Goal: Find specific page/section: Find specific page/section

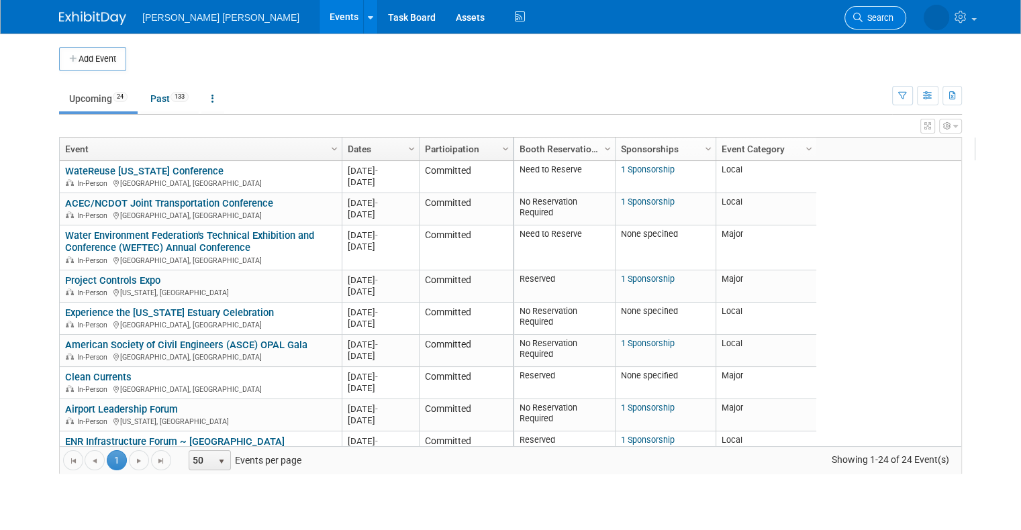
click at [863, 13] on icon at bounding box center [857, 17] width 9 height 9
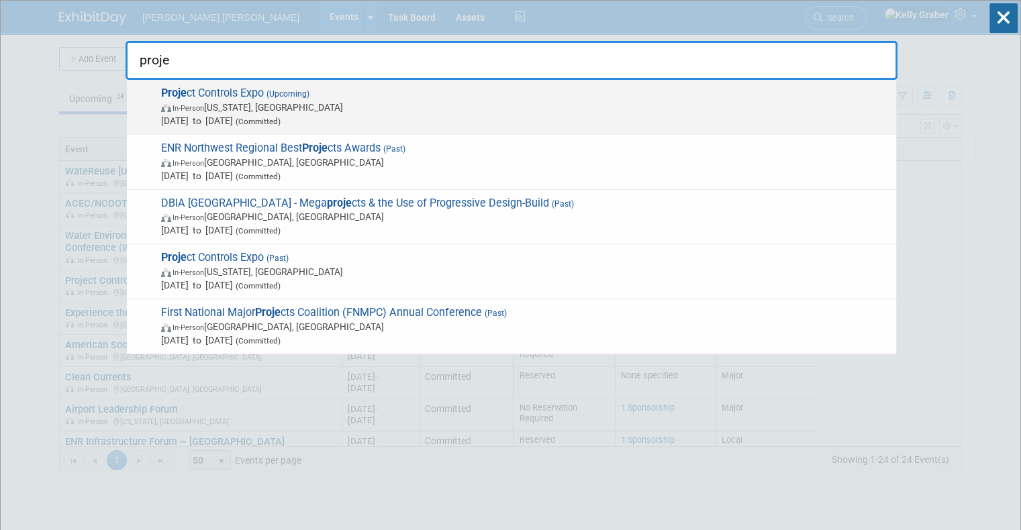
type input "proje"
click at [270, 112] on span "In-Person Washington, DC" at bounding box center [525, 107] width 729 height 13
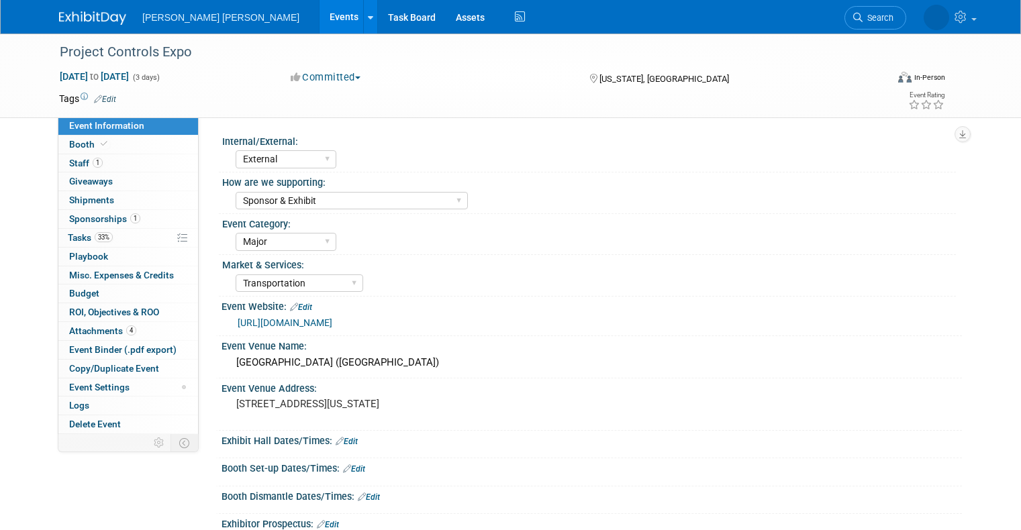
select select "External"
select select "Sponsor & Exhibit"
select select "Major"
select select "Transportation"
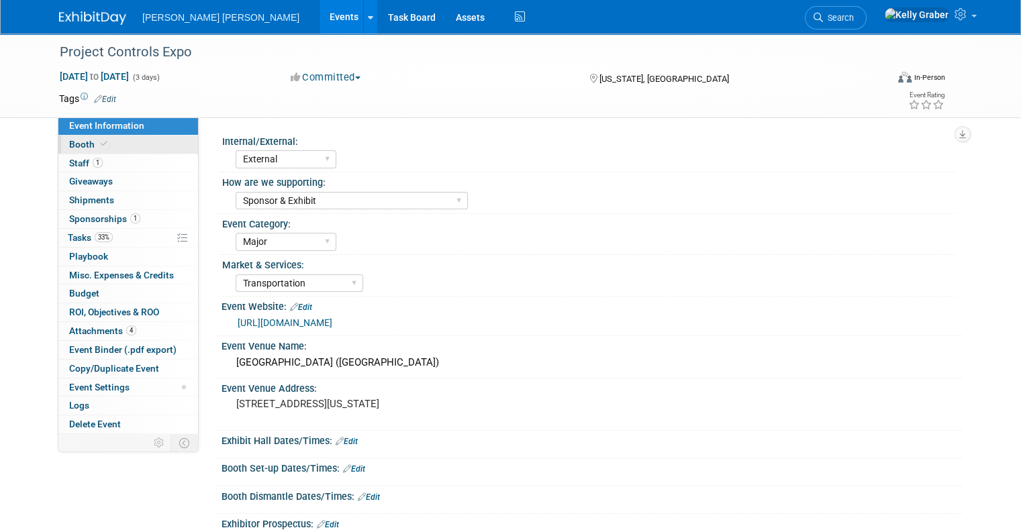
click at [68, 150] on link "Booth" at bounding box center [128, 145] width 140 height 18
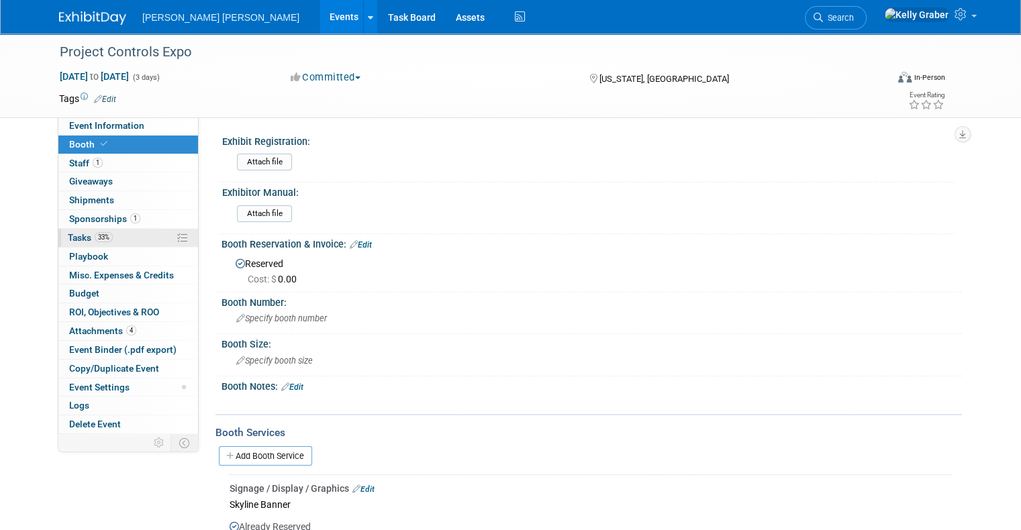
click at [68, 239] on span "Tasks 33%" at bounding box center [90, 237] width 45 height 11
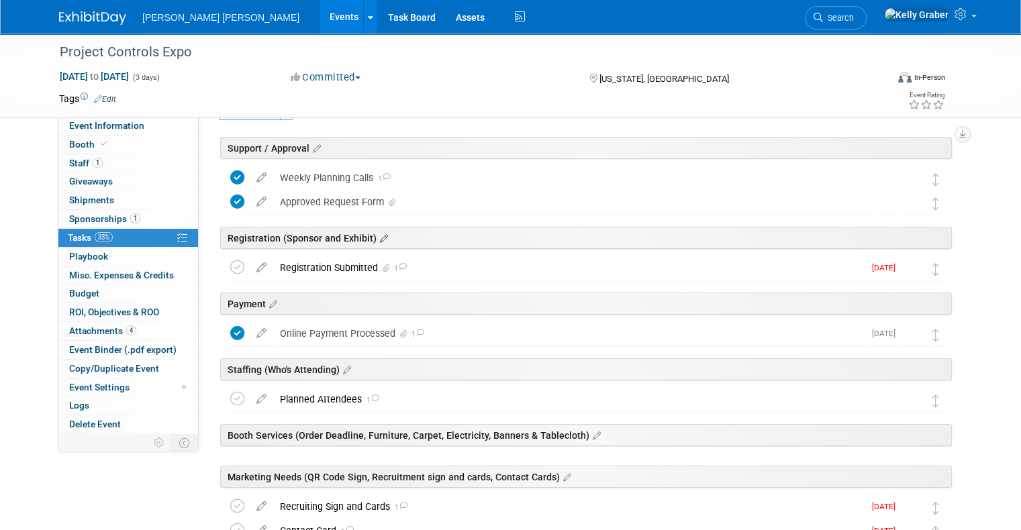
scroll to position [67, 0]
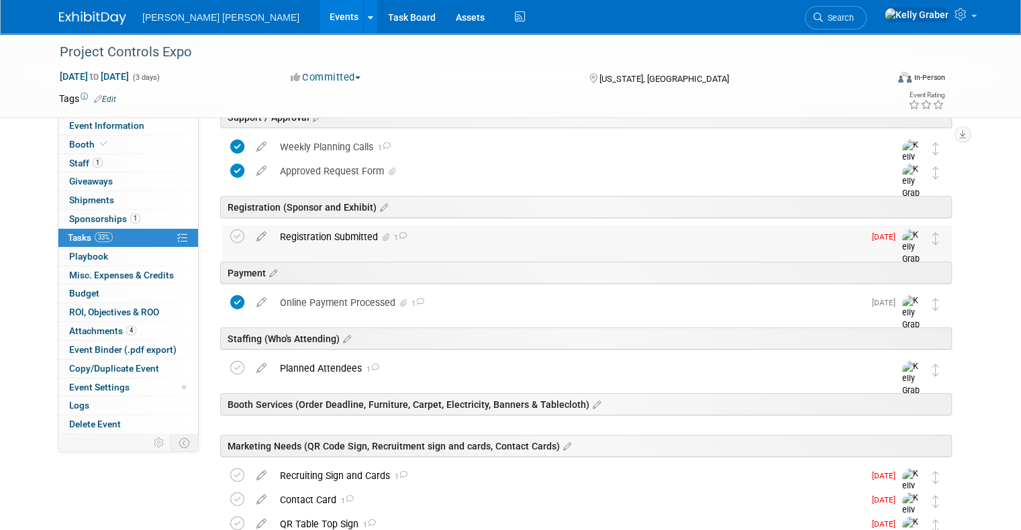
click at [349, 234] on div "Registration Submitted 1" at bounding box center [568, 237] width 591 height 23
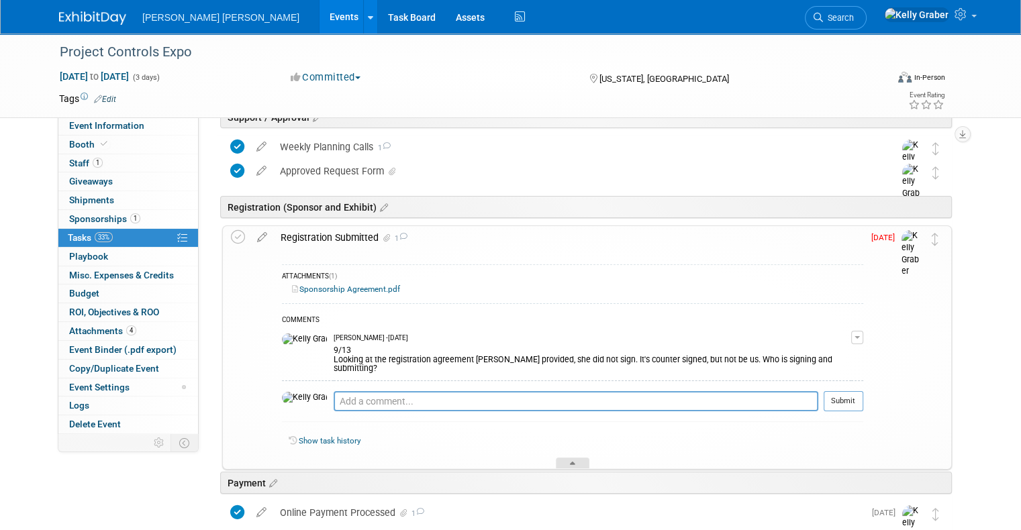
click at [569, 458] on div at bounding box center [573, 463] width 34 height 11
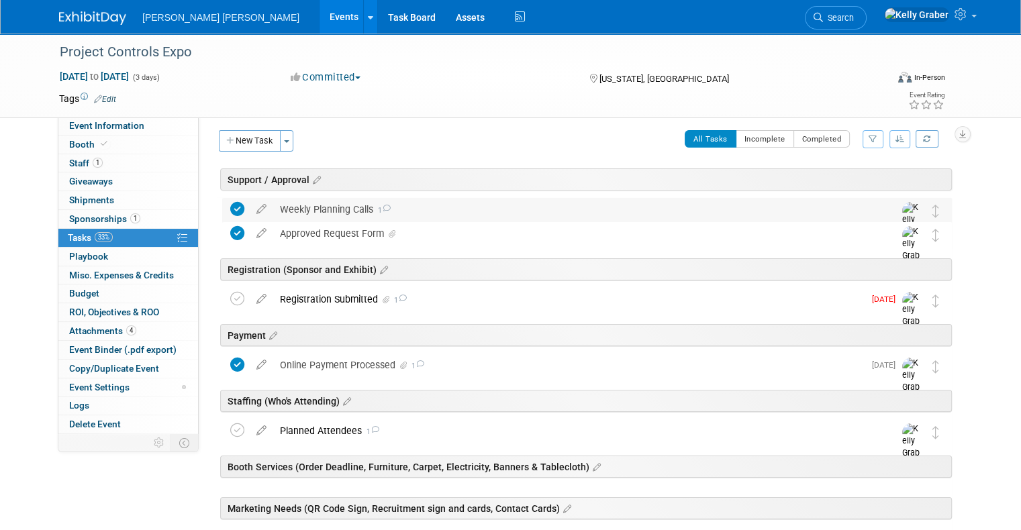
scroll to position [0, 0]
